Goal: Register for event/course

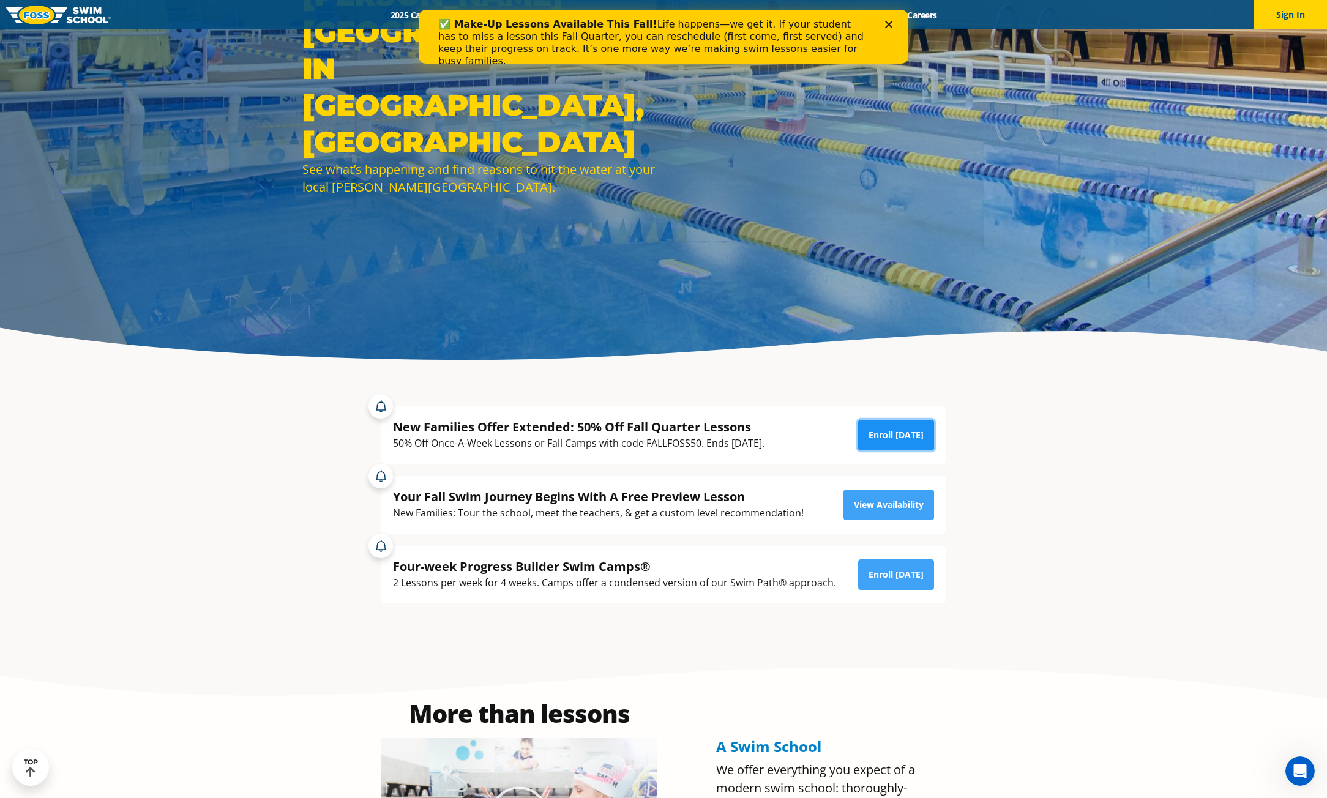
click at [919, 429] on link "Enroll [DATE]" at bounding box center [896, 435] width 76 height 31
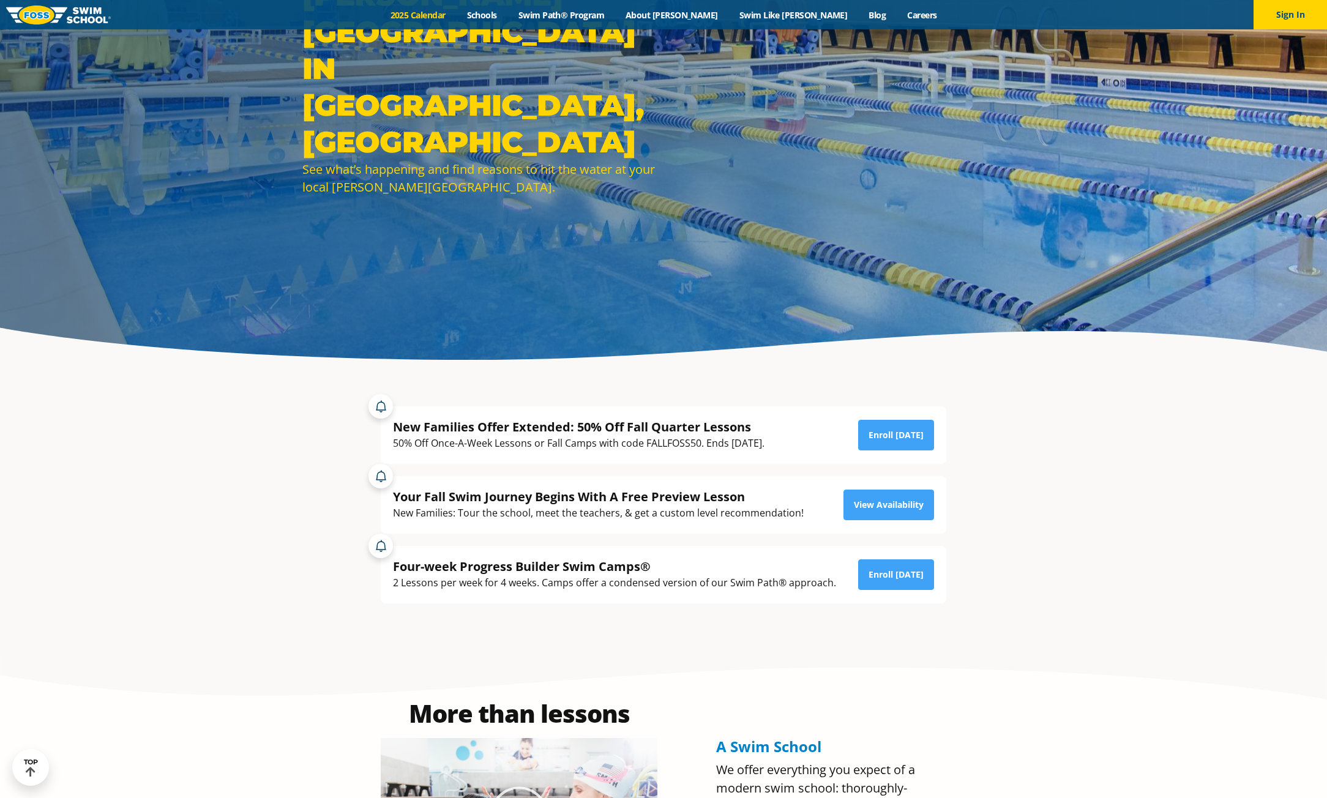
click at [443, 12] on link "2025 Calendar" at bounding box center [418, 15] width 77 height 12
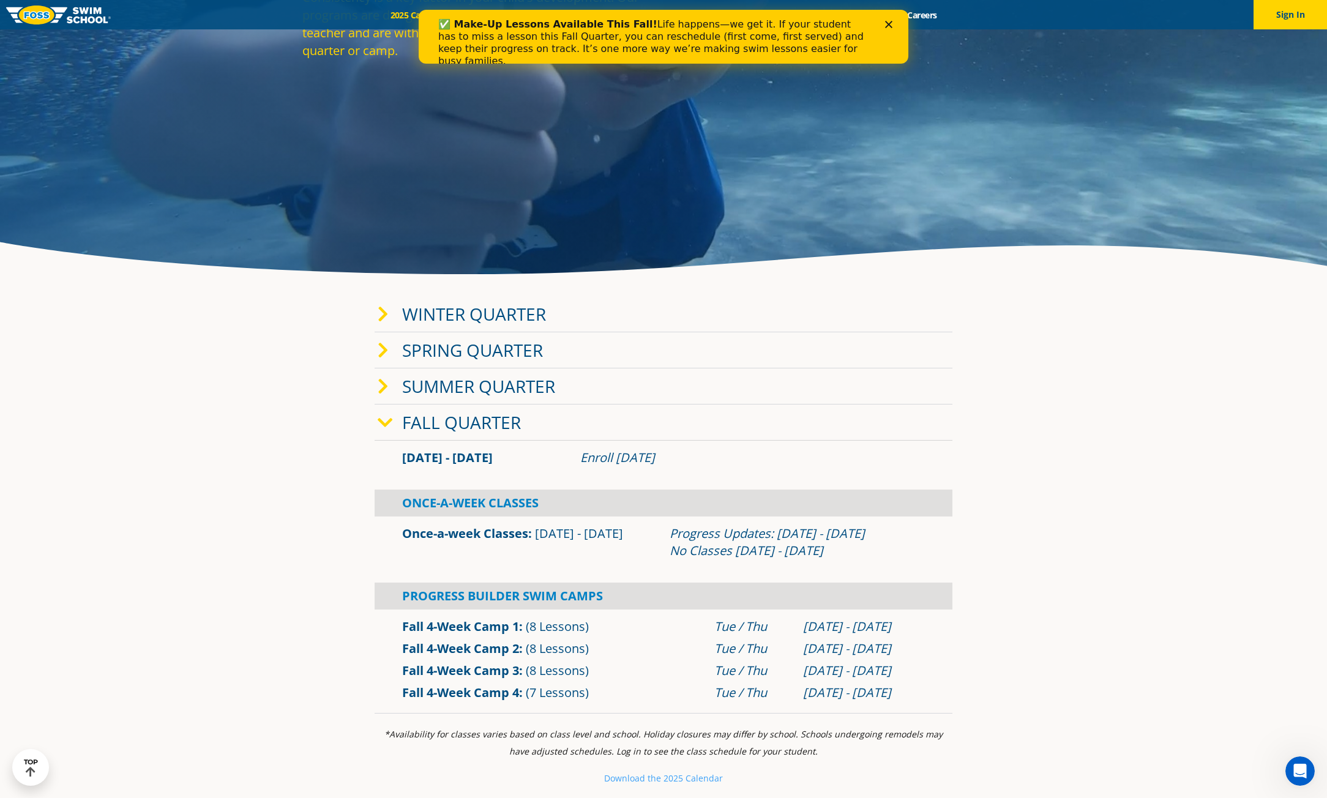
scroll to position [306, 0]
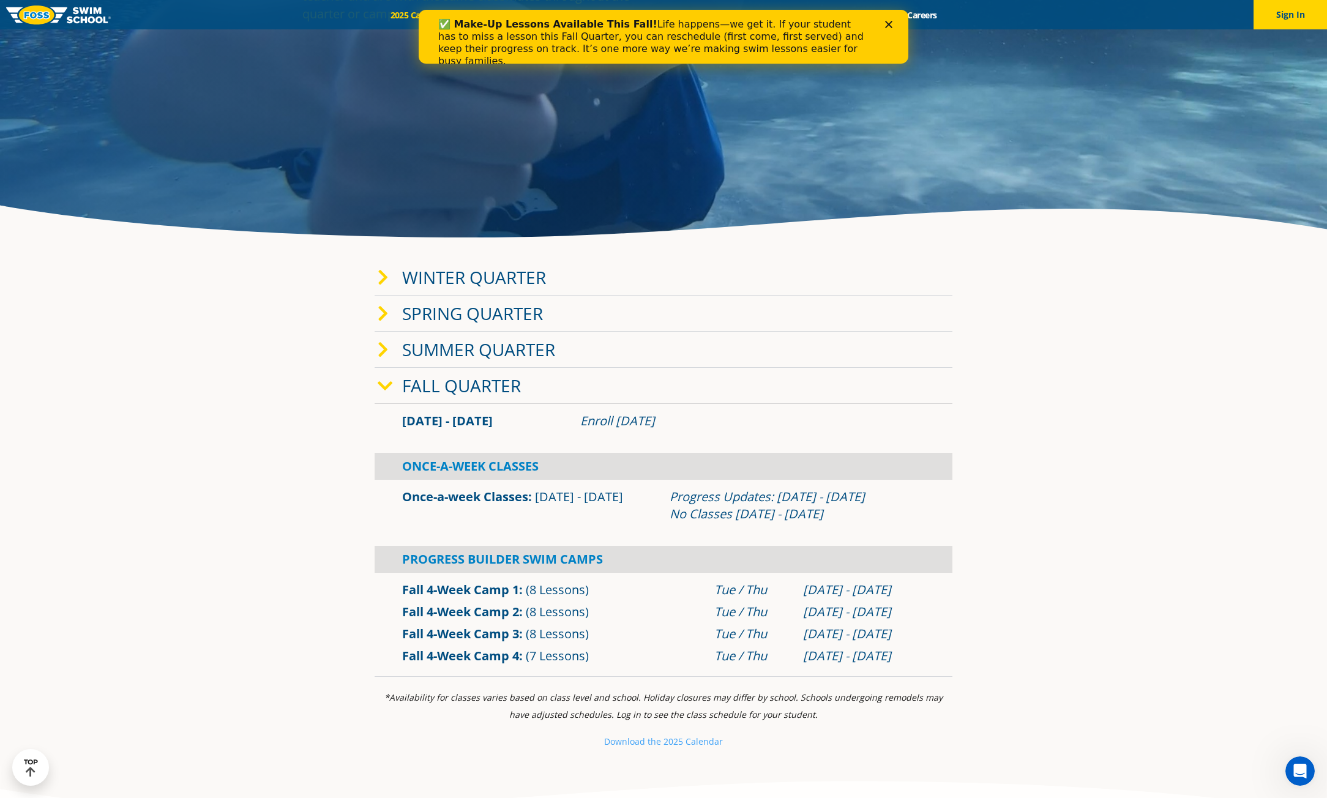
click at [673, 413] on div "Enroll [DATE]" at bounding box center [752, 421] width 345 height 17
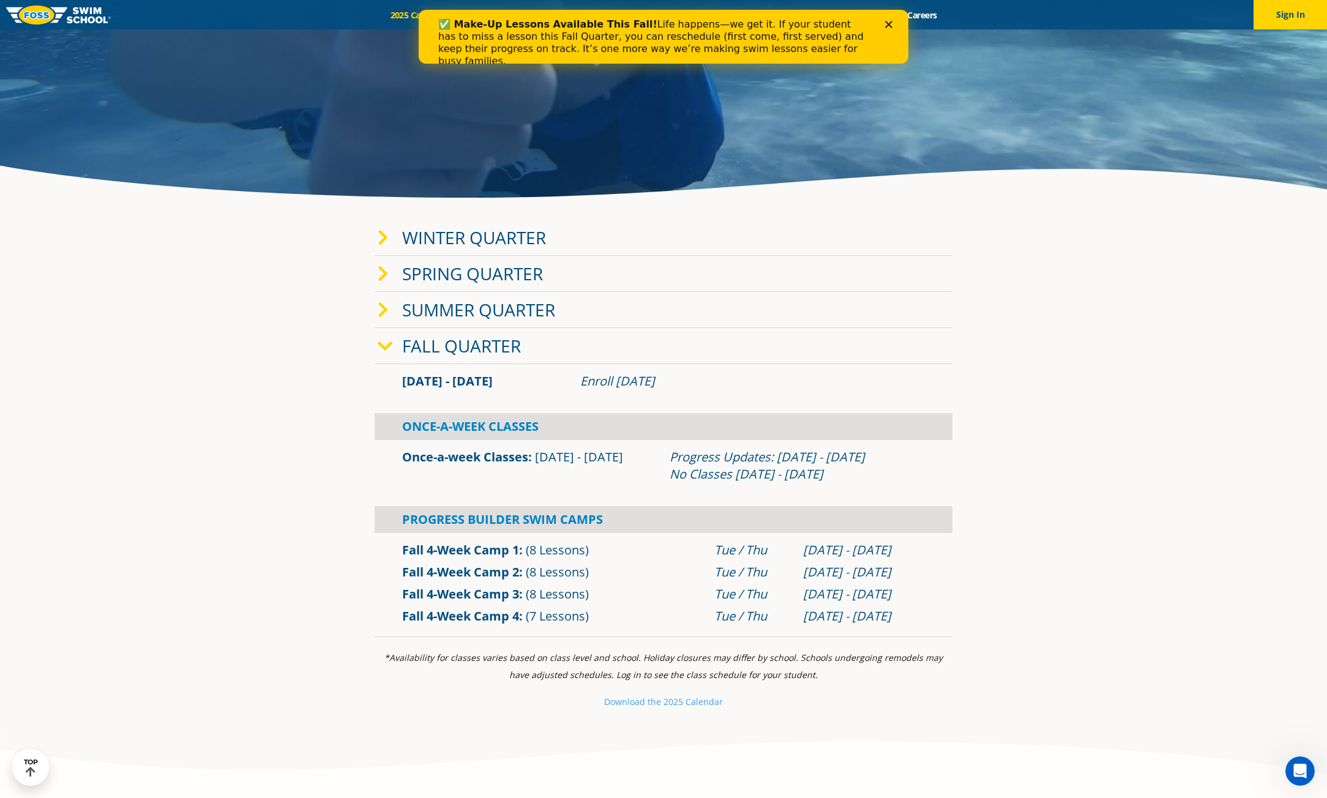
scroll to position [367, 0]
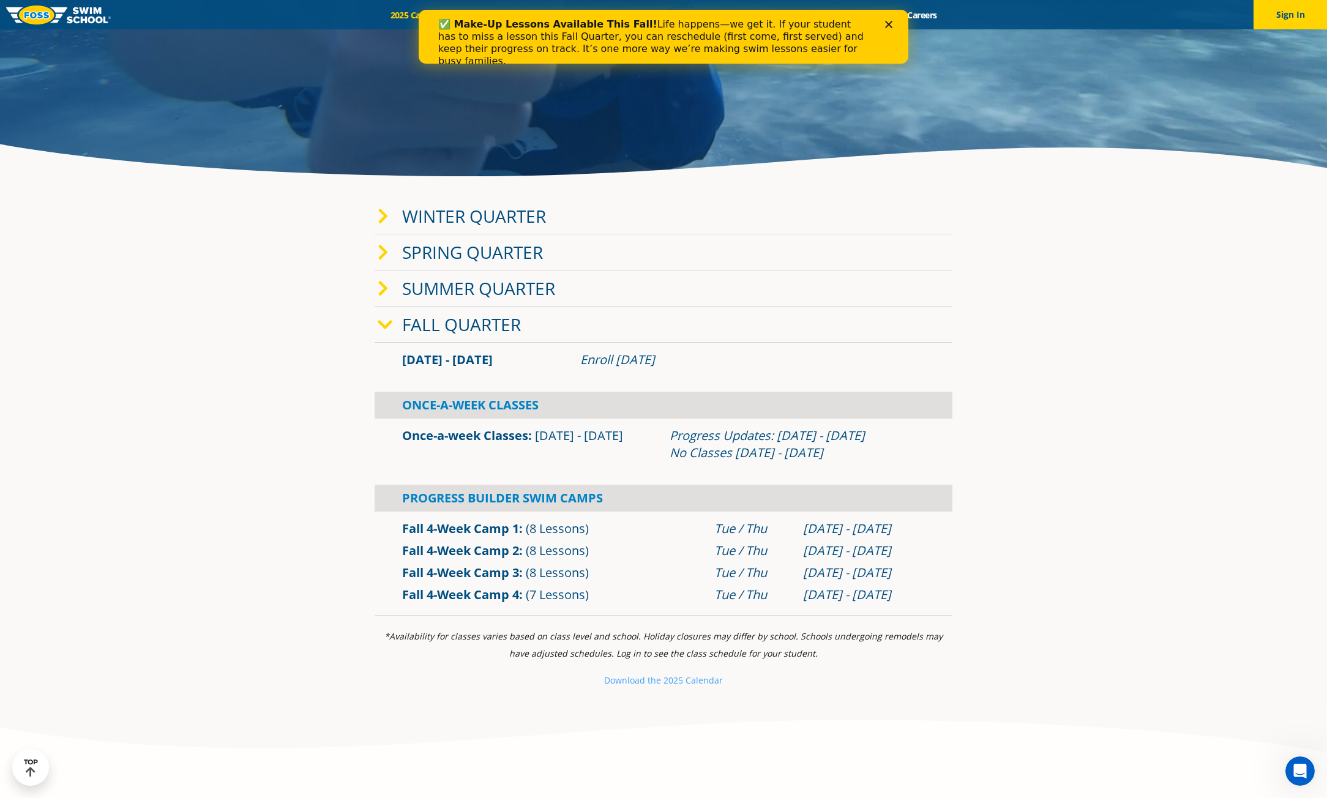
click at [572, 571] on span "(8 Lessons)" at bounding box center [557, 572] width 63 height 17
click at [568, 598] on span "(7 Lessons)" at bounding box center [557, 595] width 63 height 17
click at [574, 581] on div "Fall 4-Week Camp 3 (8 Lessons)" at bounding box center [552, 572] width 312 height 17
click at [598, 548] on div "Fall 4-Week Camp 2 (8 Lessons)" at bounding box center [552, 550] width 312 height 17
click at [715, 455] on div "Progress Updates: Nov 4 - Nov 10 No Classes Nov 26 - Nov 30" at bounding box center [797, 444] width 255 height 34
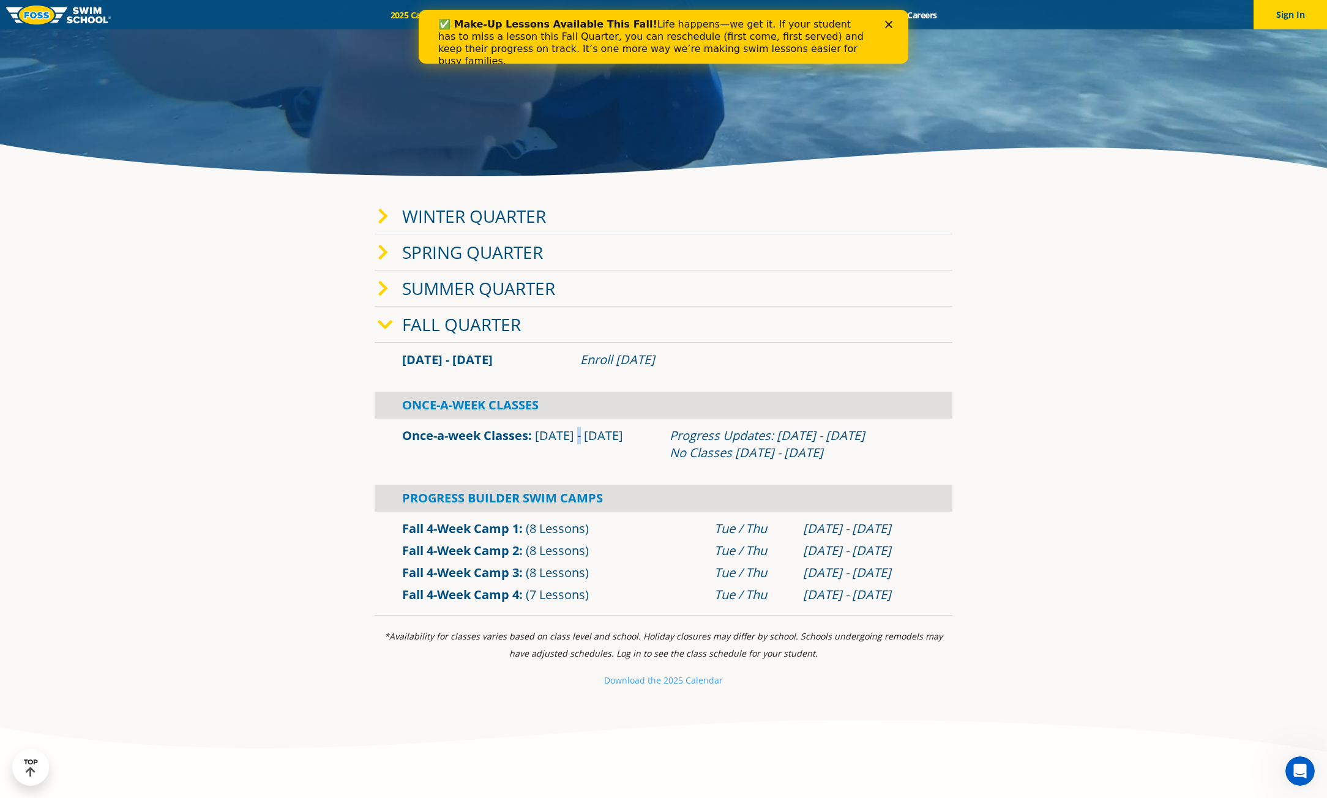
drag, startPoint x: 575, startPoint y: 438, endPoint x: 534, endPoint y: 438, distance: 41.0
click at [574, 438] on span "Sep 2 - Dec 22" at bounding box center [579, 435] width 88 height 17
click at [533, 421] on div "Once-a-week Classes Sep 2 - Dec 22 Progress Updates: Nov 4 - Nov 10 No Classes …" at bounding box center [664, 444] width 578 height 51
click at [517, 295] on link "Summer Quarter" at bounding box center [478, 288] width 153 height 23
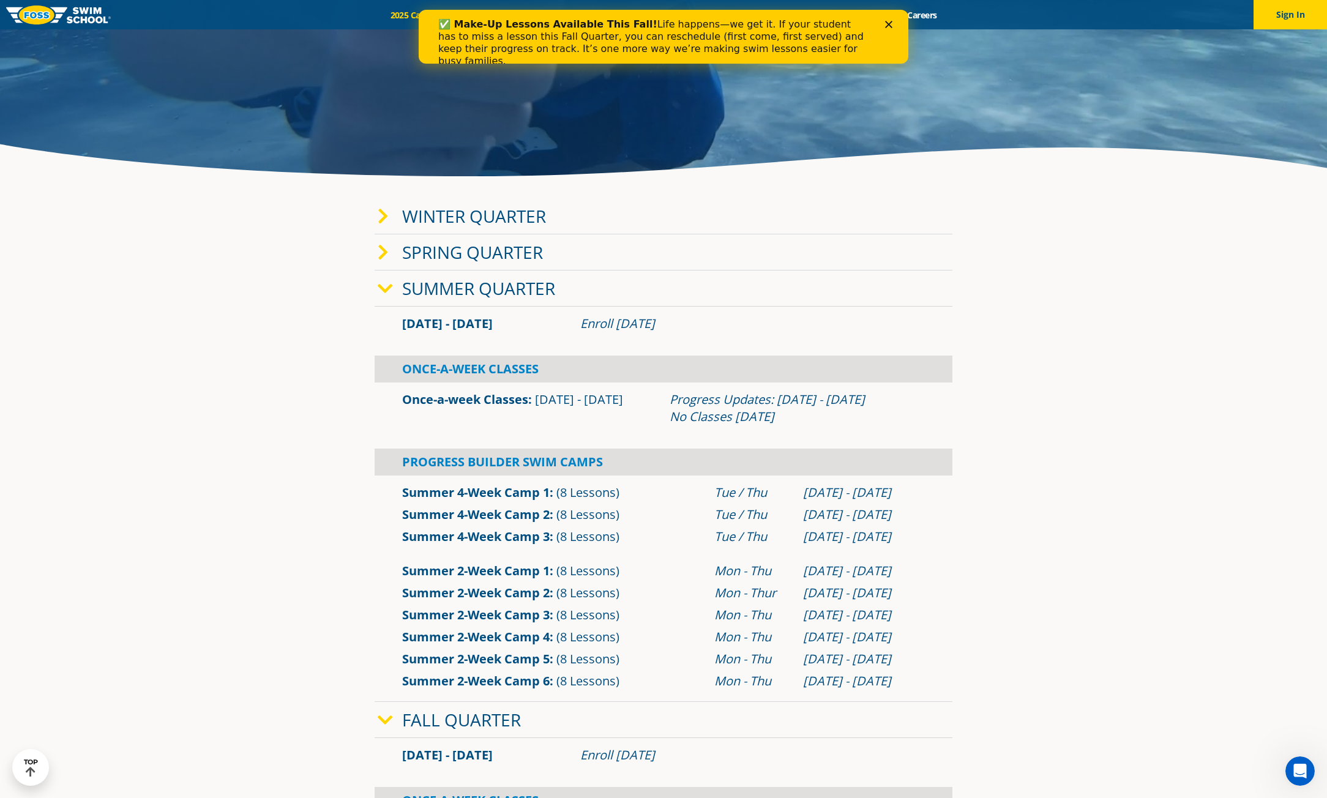
click at [517, 295] on link "Summer Quarter" at bounding box center [478, 288] width 153 height 23
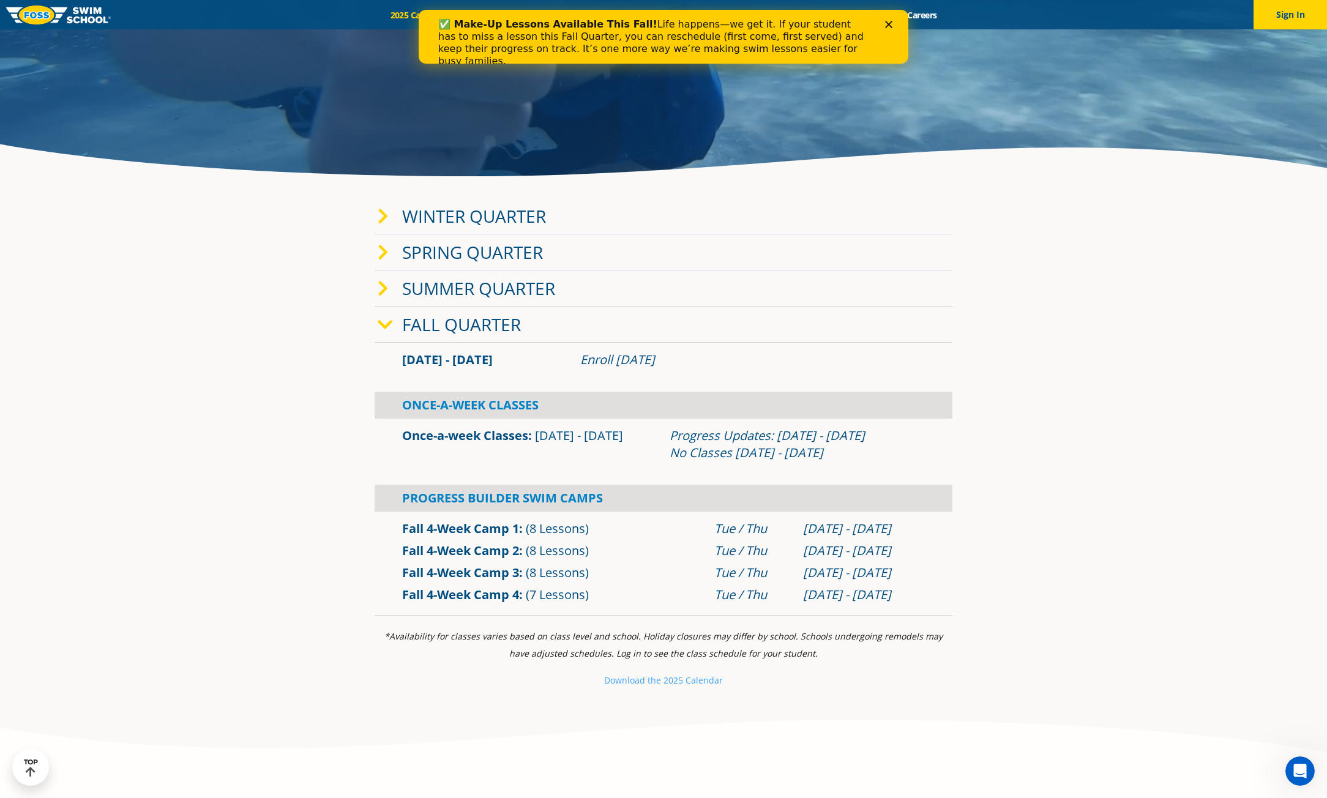
click at [506, 546] on link "Fall 4-Week Camp 2" at bounding box center [460, 550] width 117 height 17
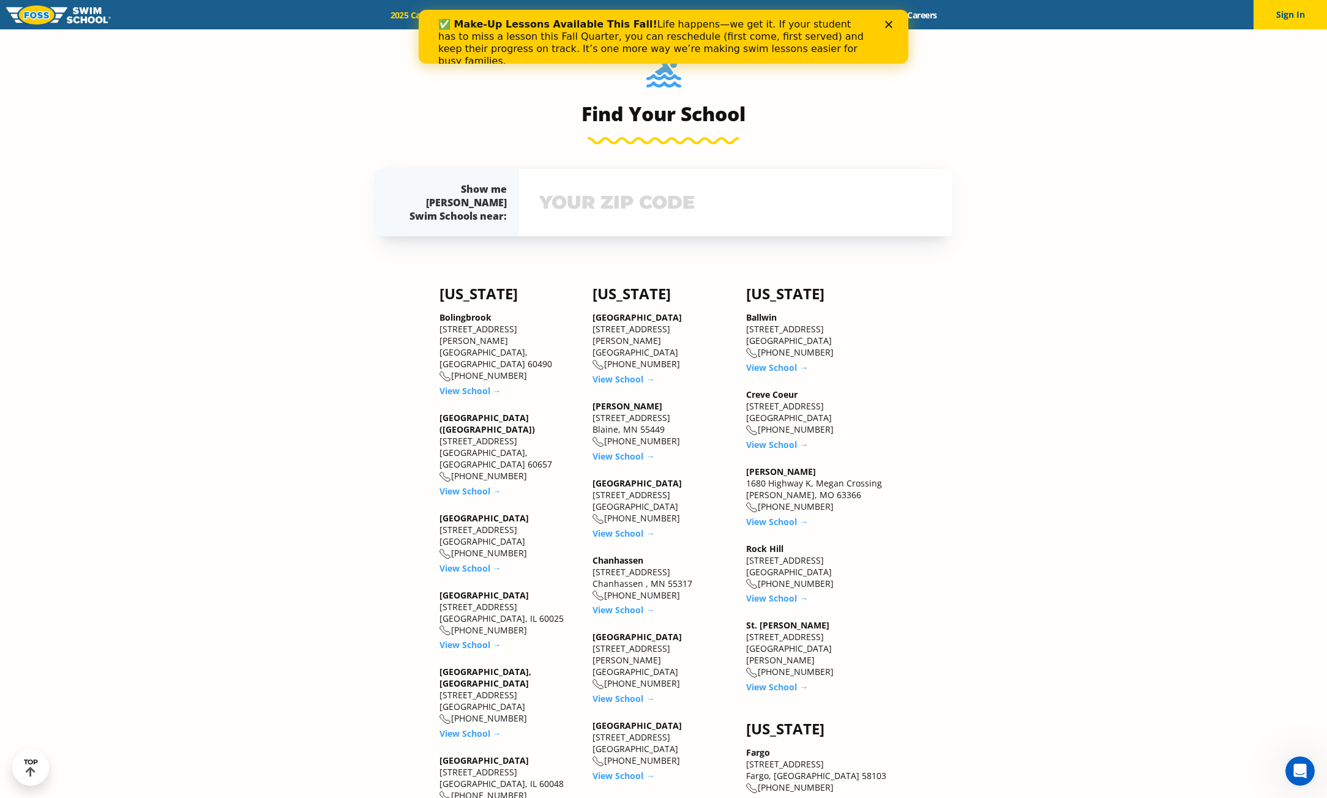
click at [673, 230] on div "View school & class schedule" at bounding box center [735, 202] width 433 height 67
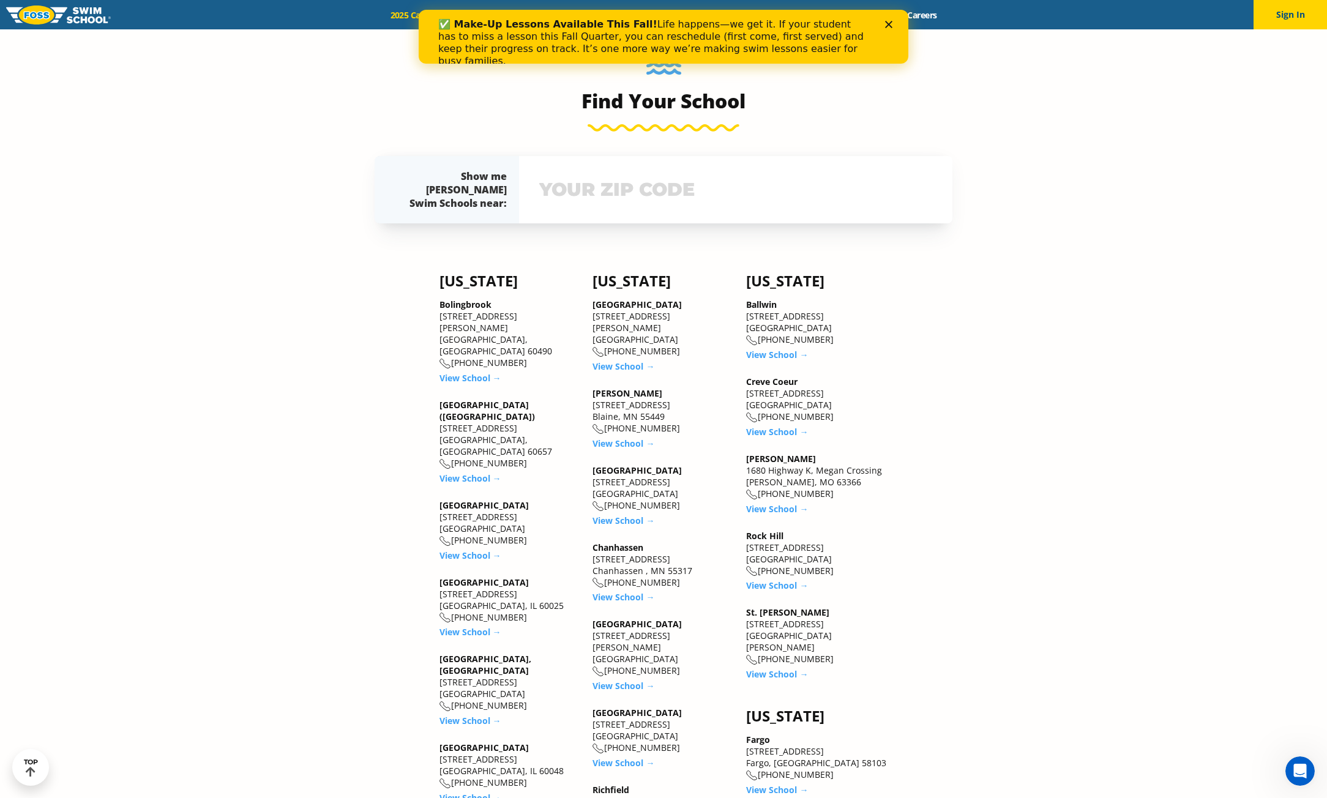
scroll to position [1229, 0]
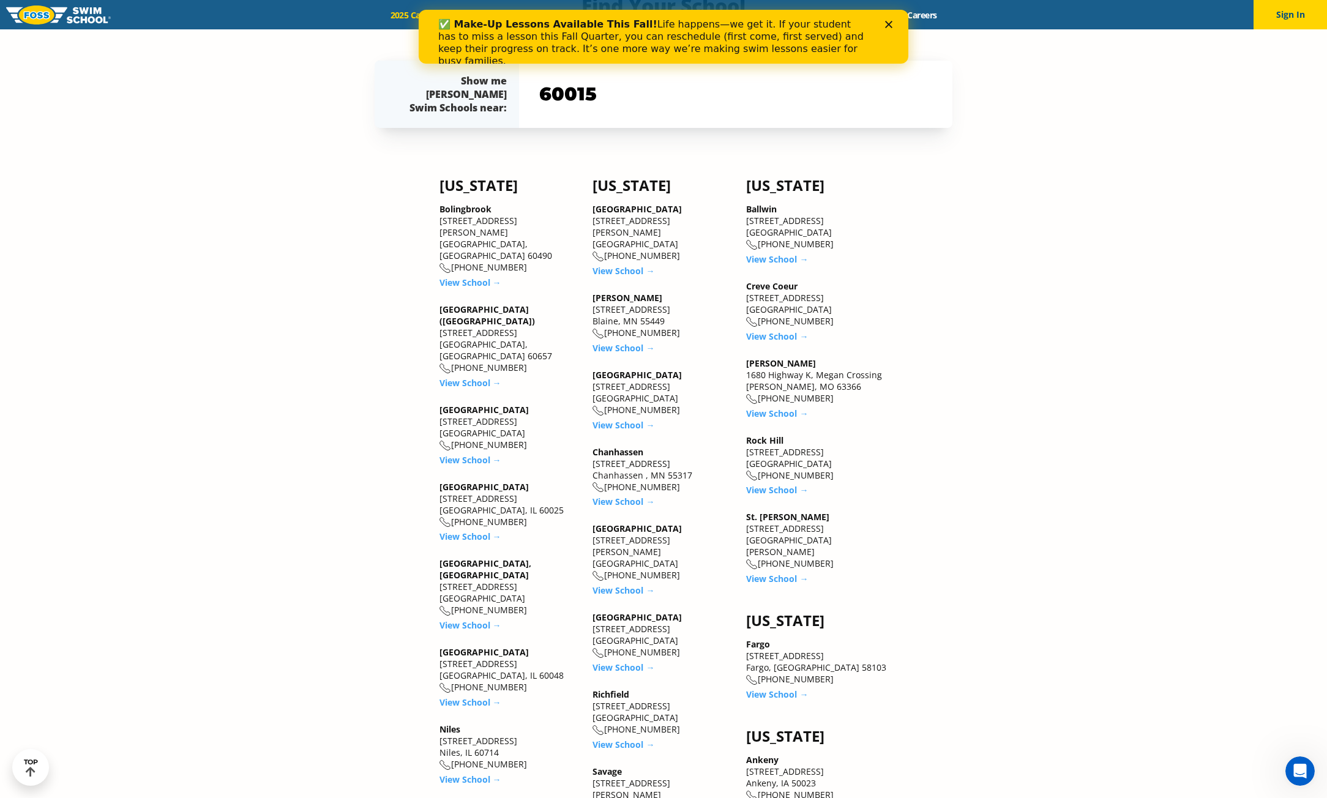
type input "60015"
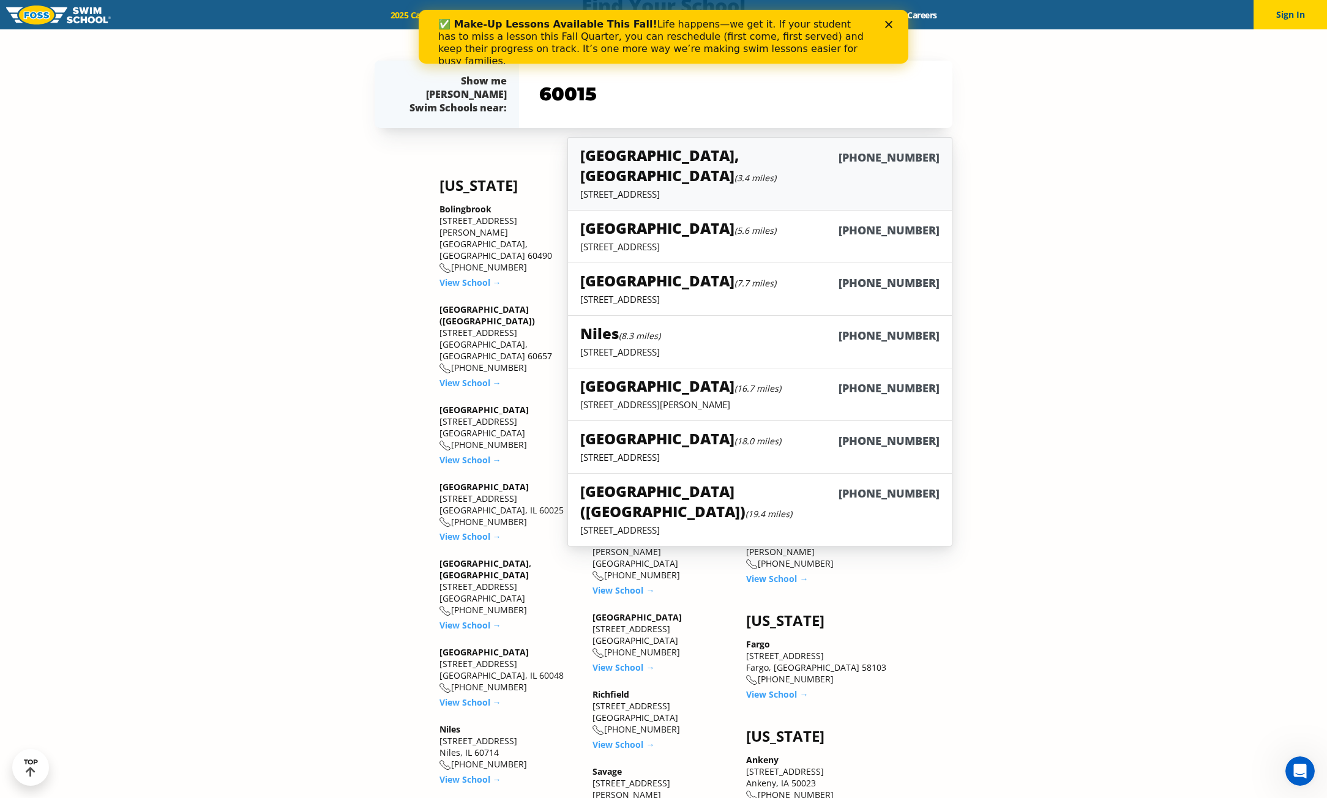
click at [703, 163] on h5 "Highland Park, IL (3.4 miles)" at bounding box center [709, 165] width 258 height 40
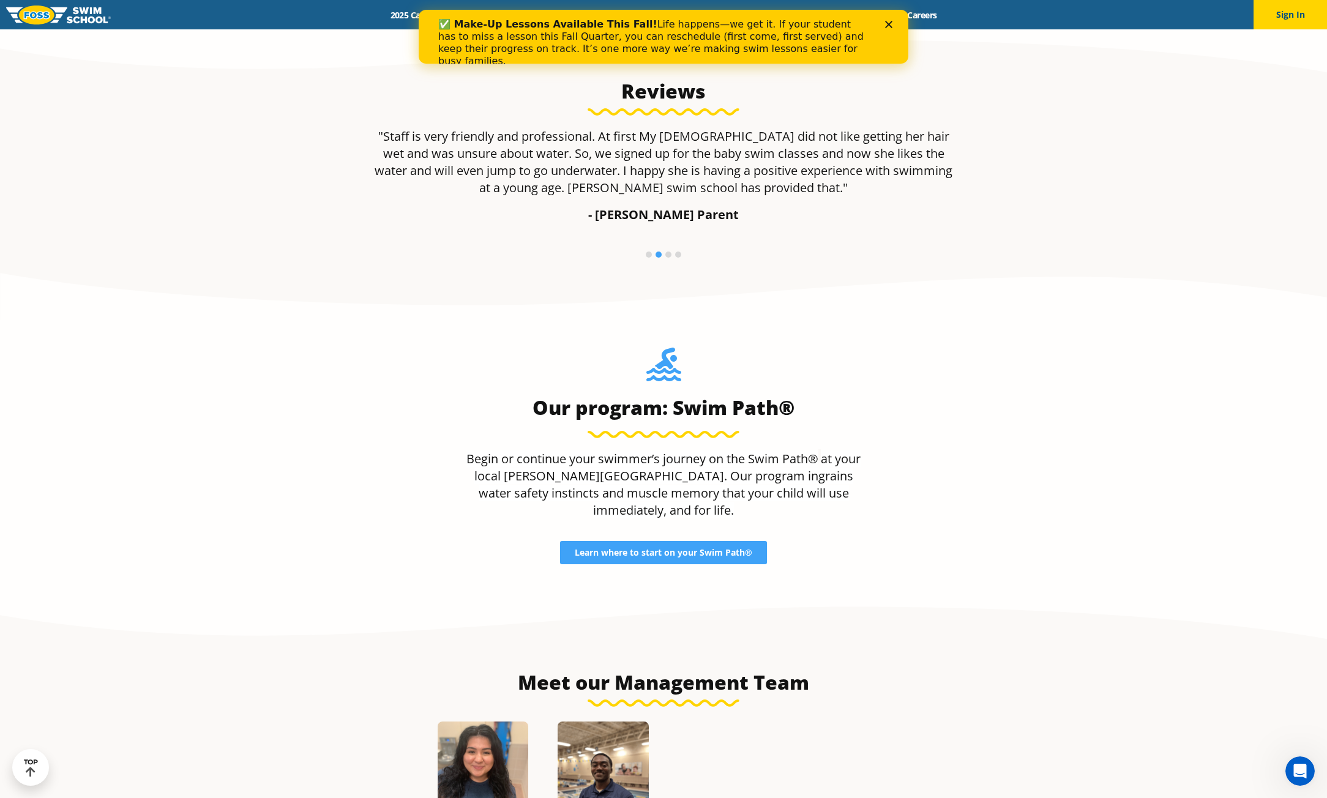
scroll to position [1286, 0]
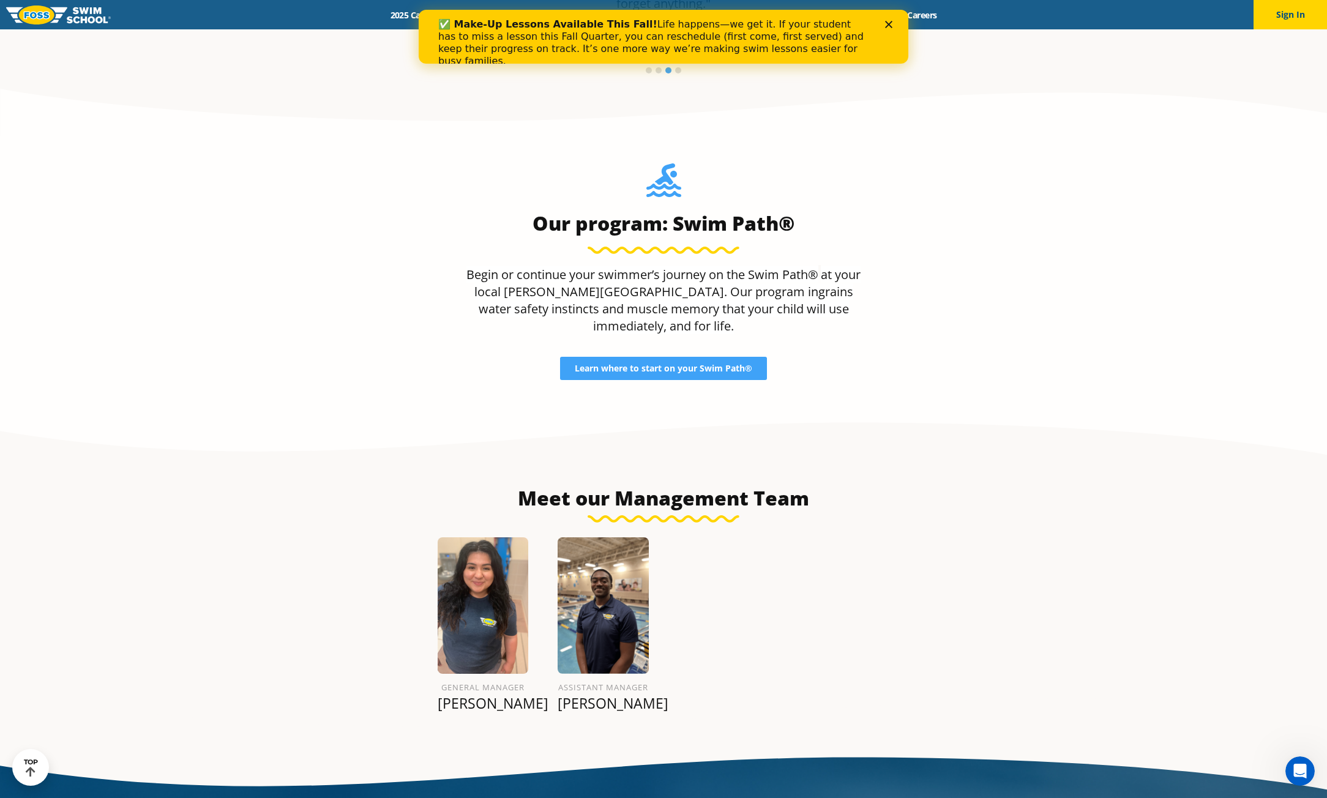
click at [884, 23] on div "✅ Make-Up Lessons Available This Fall! Life happens—we get it. If your student …" at bounding box center [663, 43] width 451 height 56
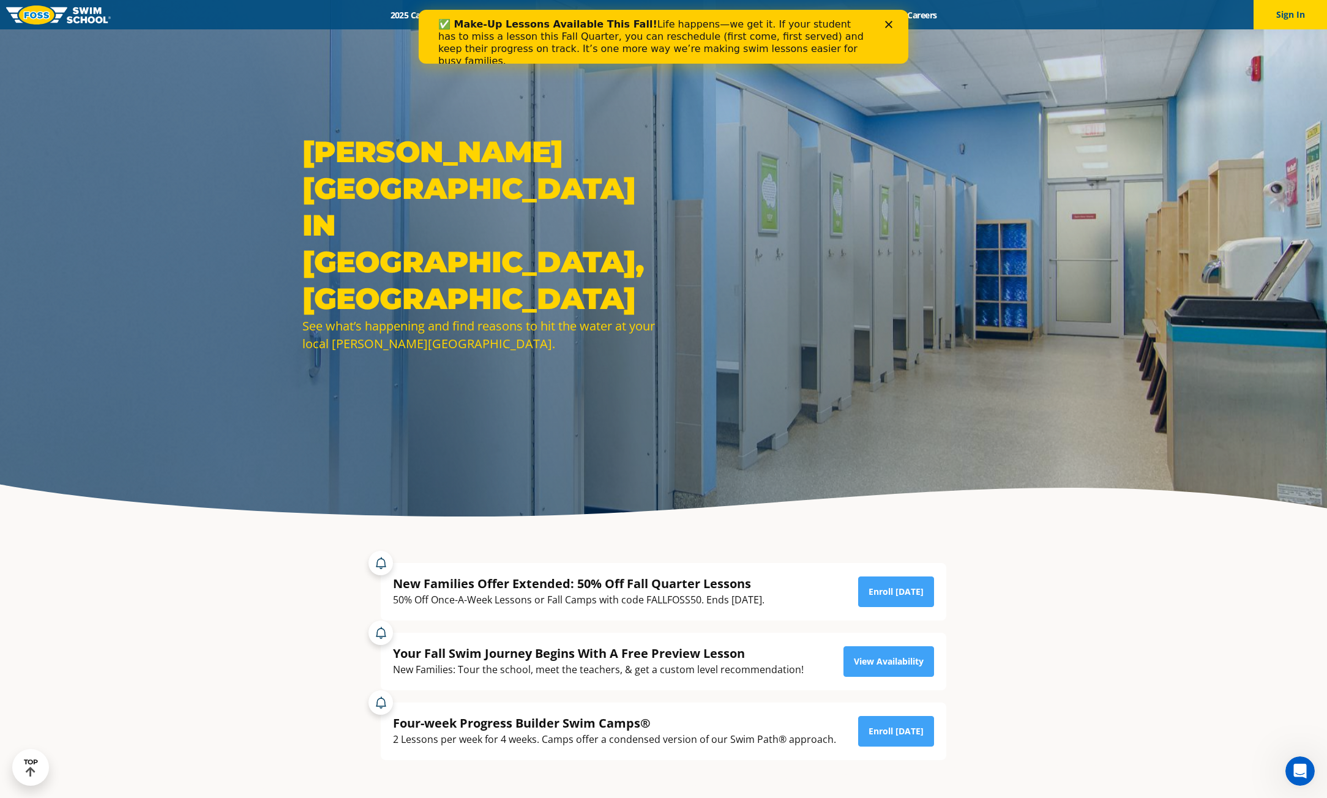
scroll to position [0, 0]
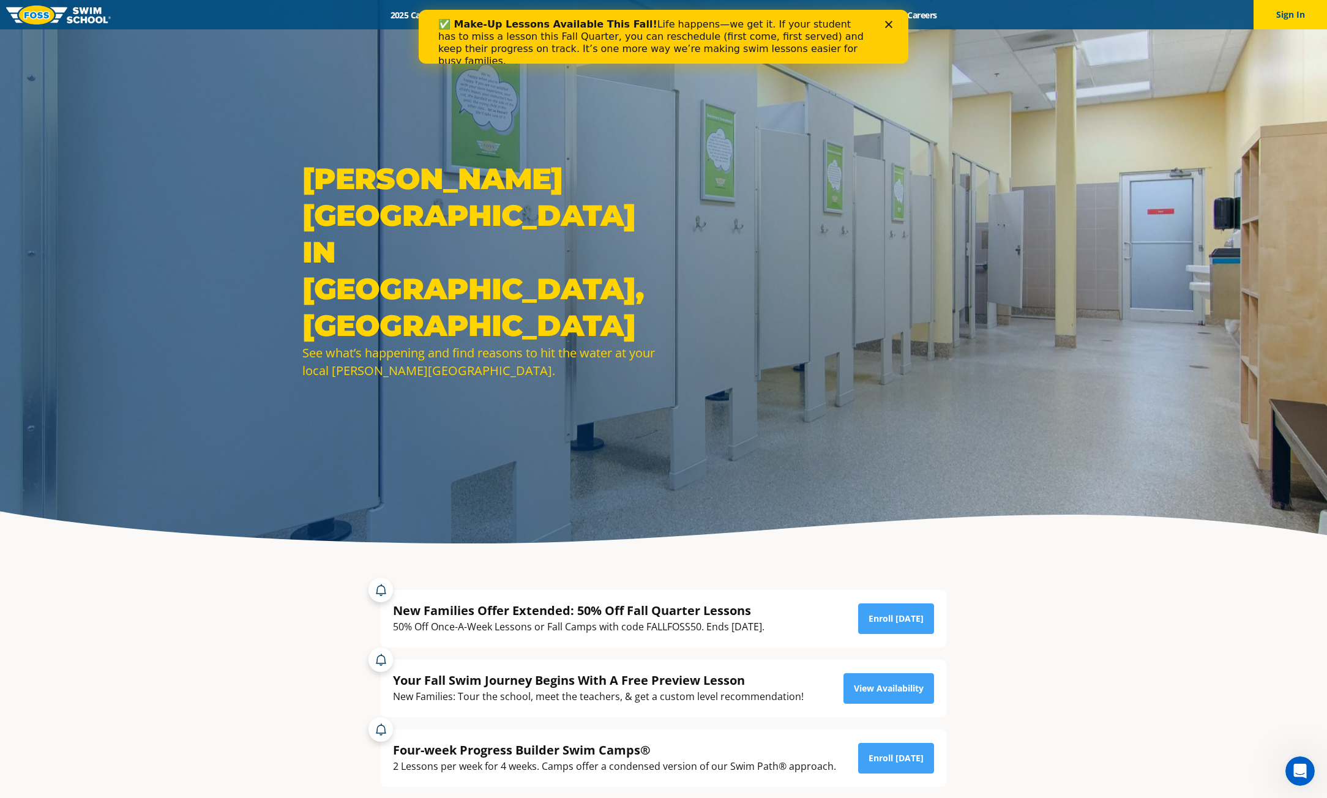
click at [893, 22] on div "Close" at bounding box center [891, 24] width 12 height 7
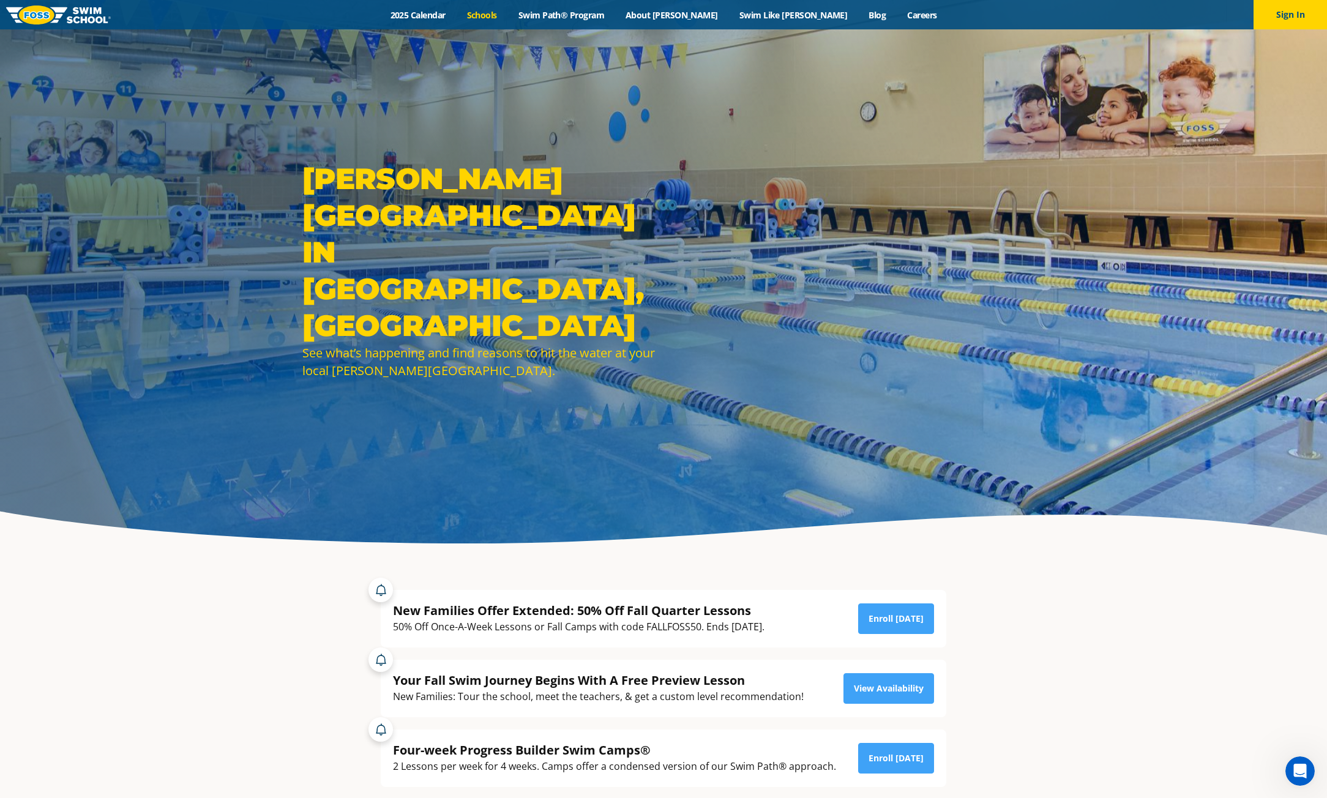
click at [508, 17] on link "Schools" at bounding box center [481, 15] width 51 height 12
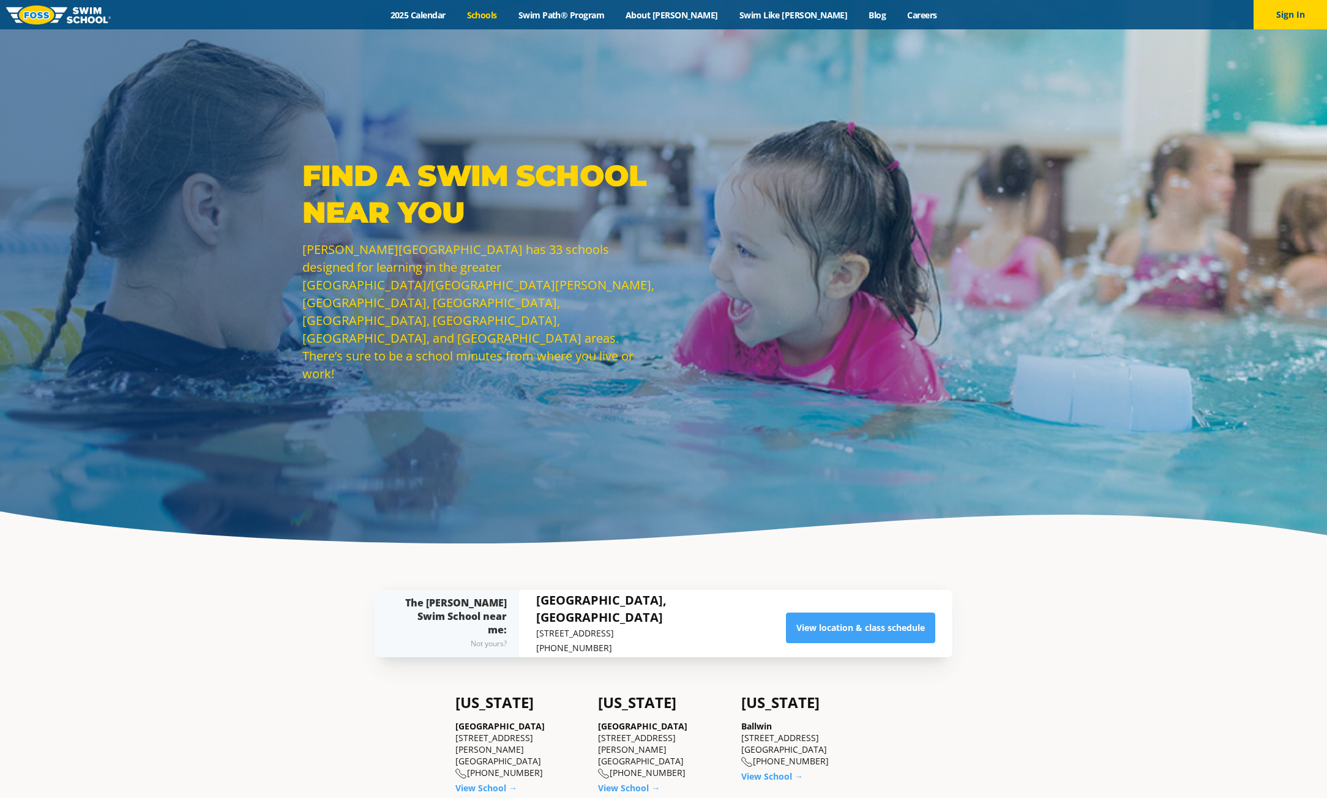
scroll to position [61, 0]
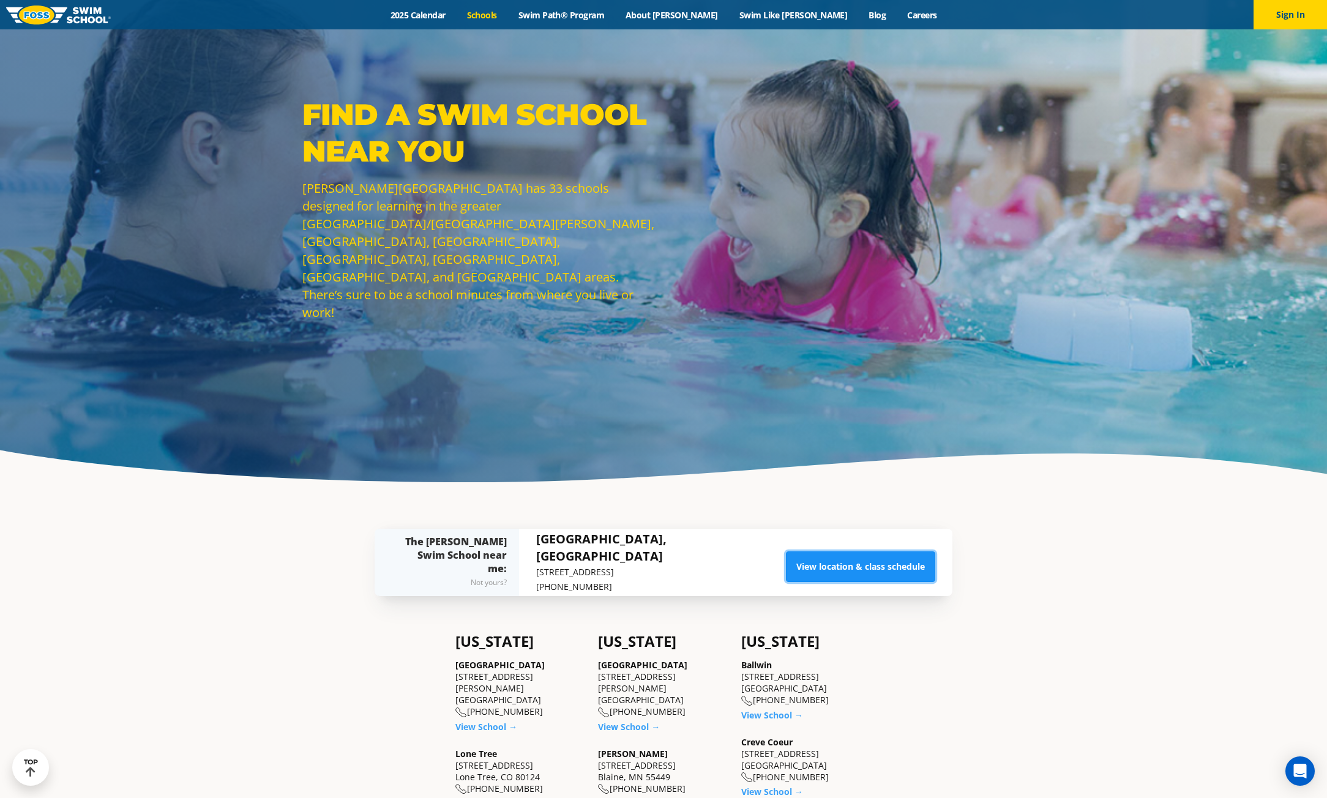
click at [883, 570] on link "View location & class schedule" at bounding box center [860, 567] width 149 height 31
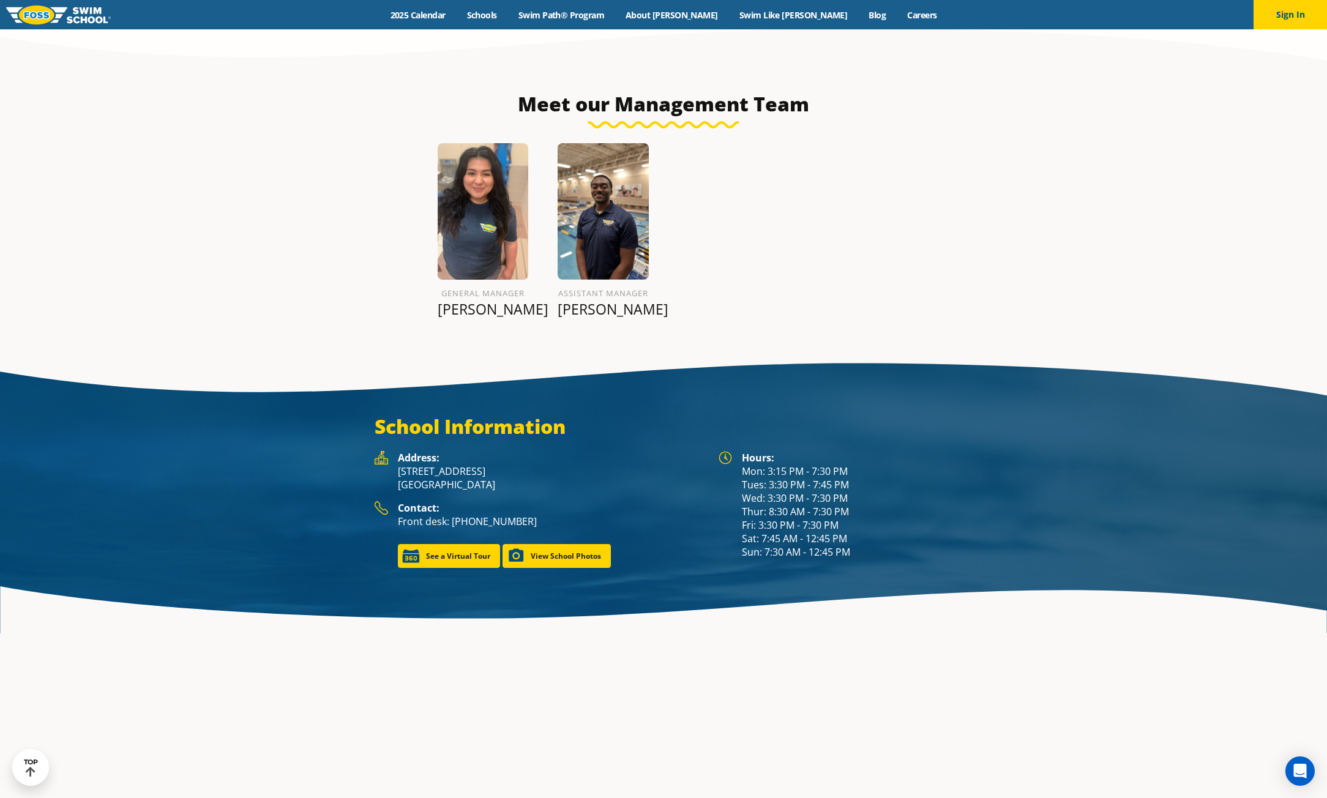
scroll to position [1731, 0]
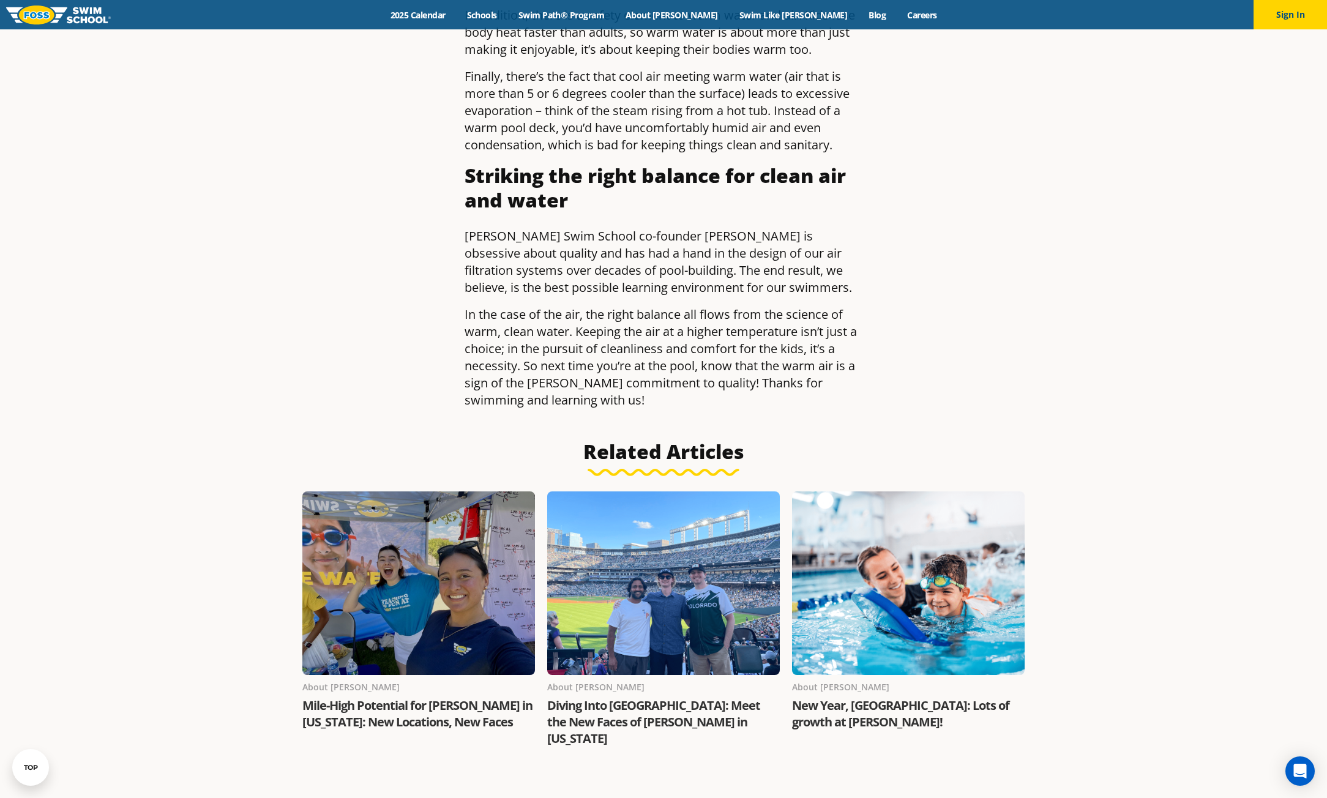
scroll to position [1347, 0]
